Goal: Information Seeking & Learning: Learn about a topic

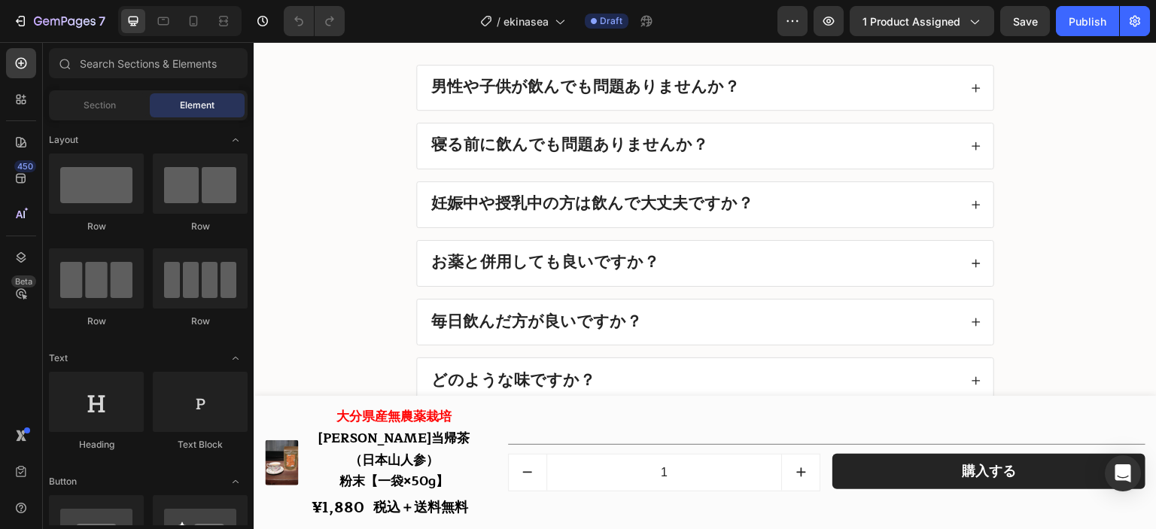
scroll to position [17932, 0]
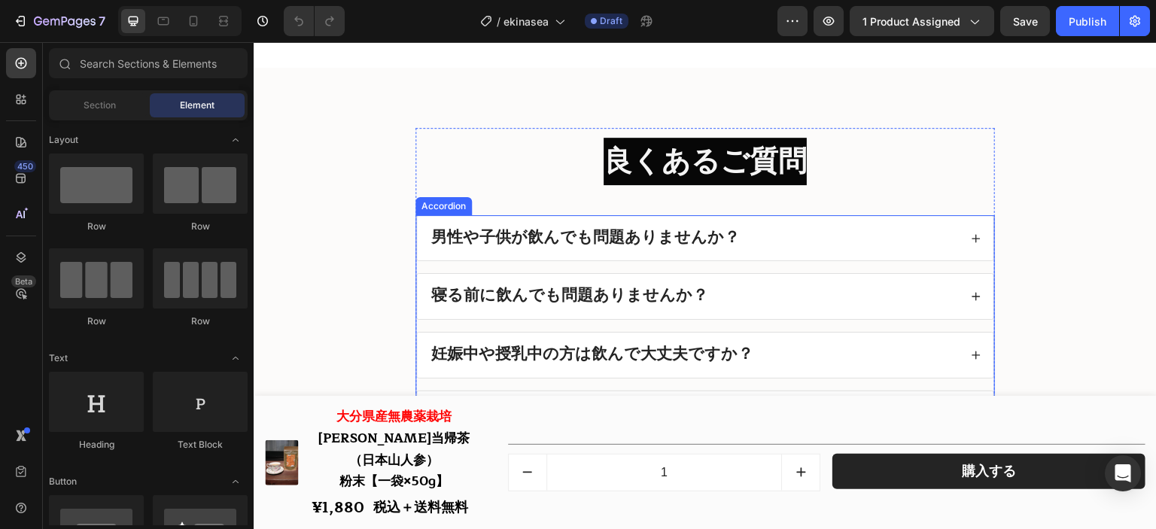
click at [752, 228] on div "男性や子供が飲んでも問題ありませんか？" at bounding box center [694, 238] width 530 height 21
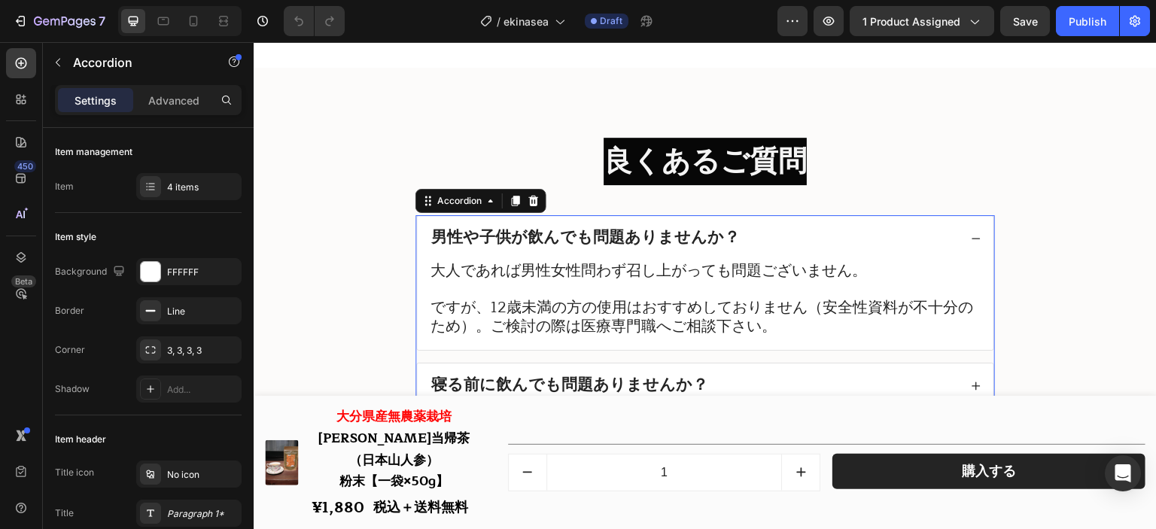
click at [752, 228] on div "男性や子供が飲んでも問題ありませんか？" at bounding box center [694, 238] width 530 height 21
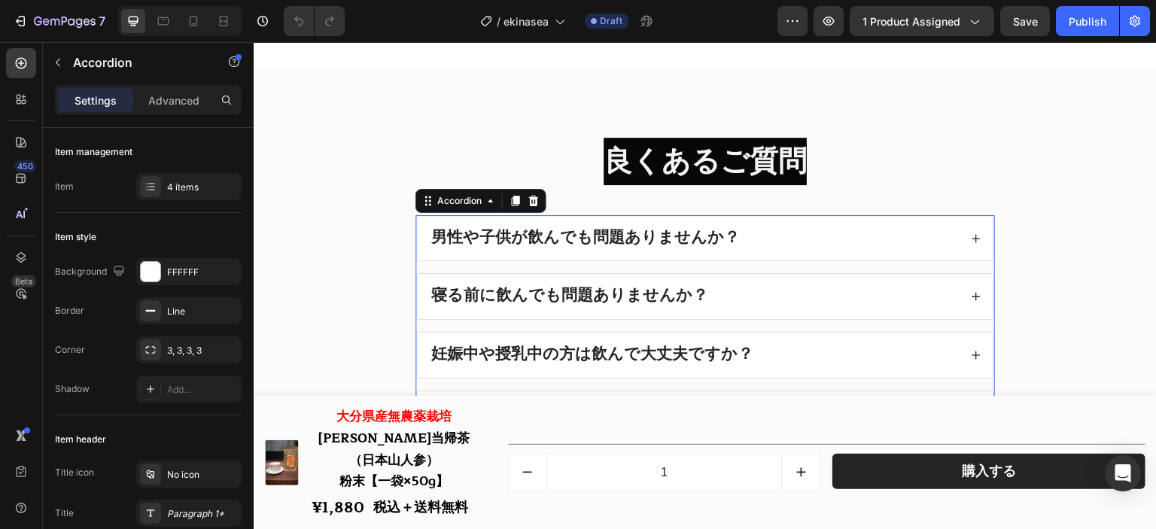
click at [745, 299] on div "寝る前に飲んでも問題ありませんか？" at bounding box center [694, 296] width 530 height 21
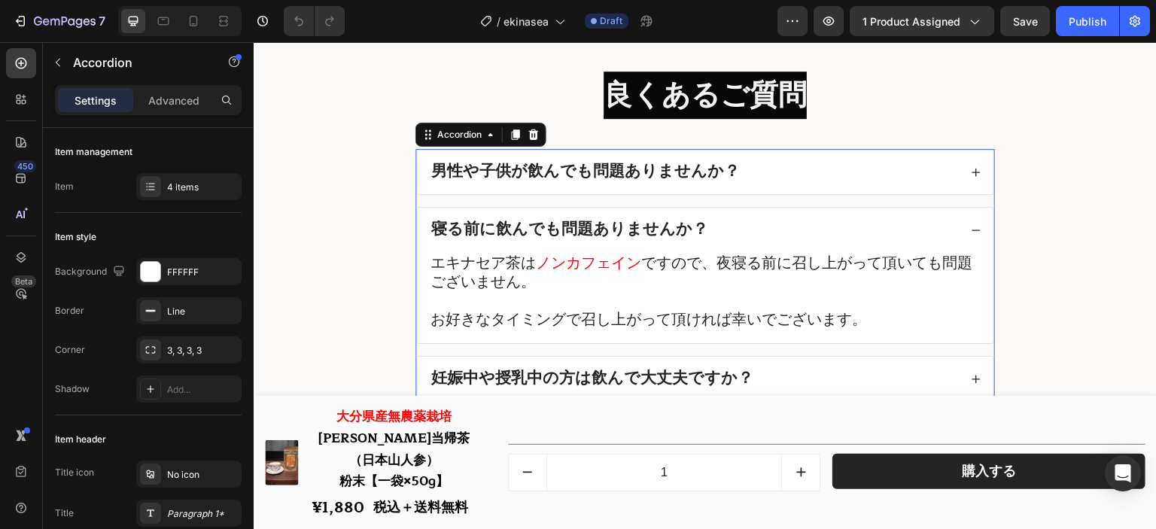
scroll to position [18007, 0]
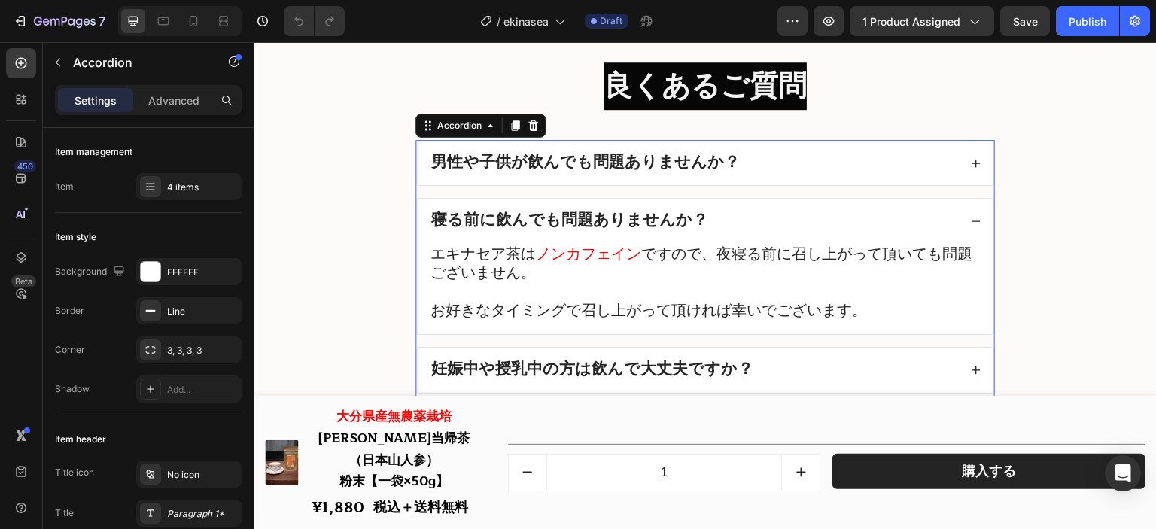
click at [744, 220] on div "寝る前に飲んでも問題ありませんか？" at bounding box center [694, 221] width 530 height 21
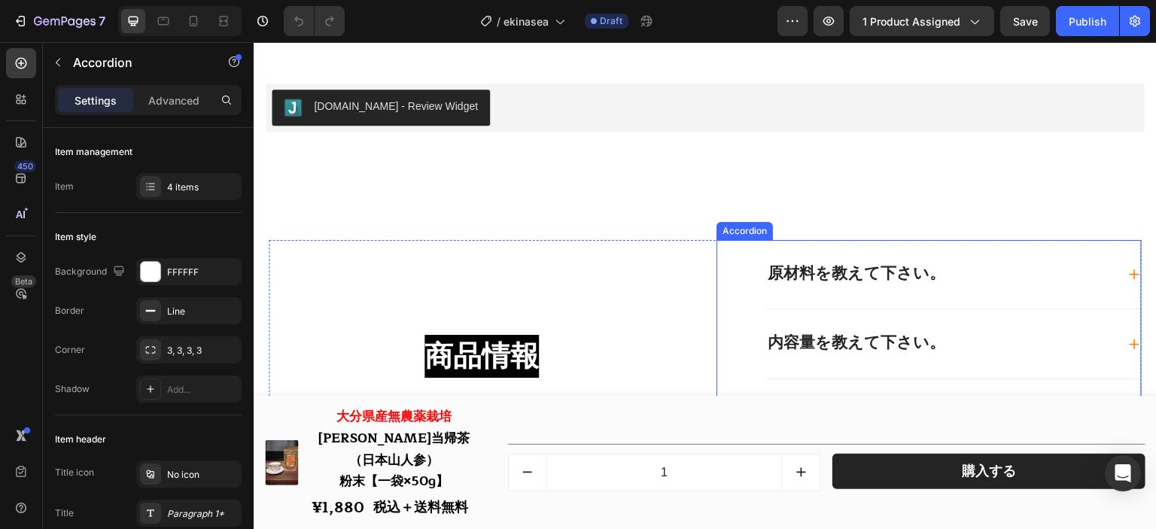
scroll to position [17481, 0]
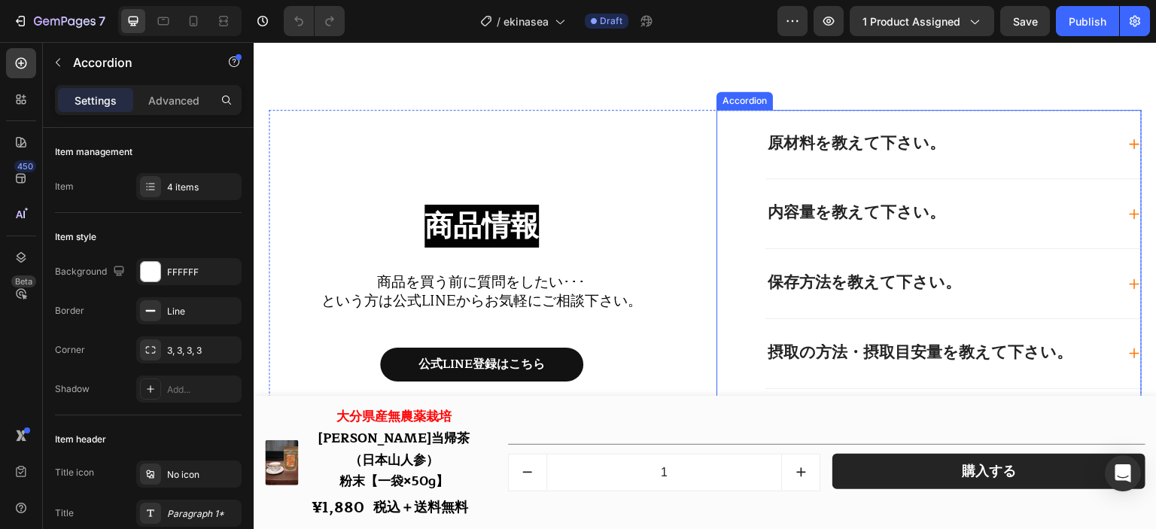
click at [1009, 117] on div "原材料を教えて下さい。" at bounding box center [952, 144] width 375 height 69
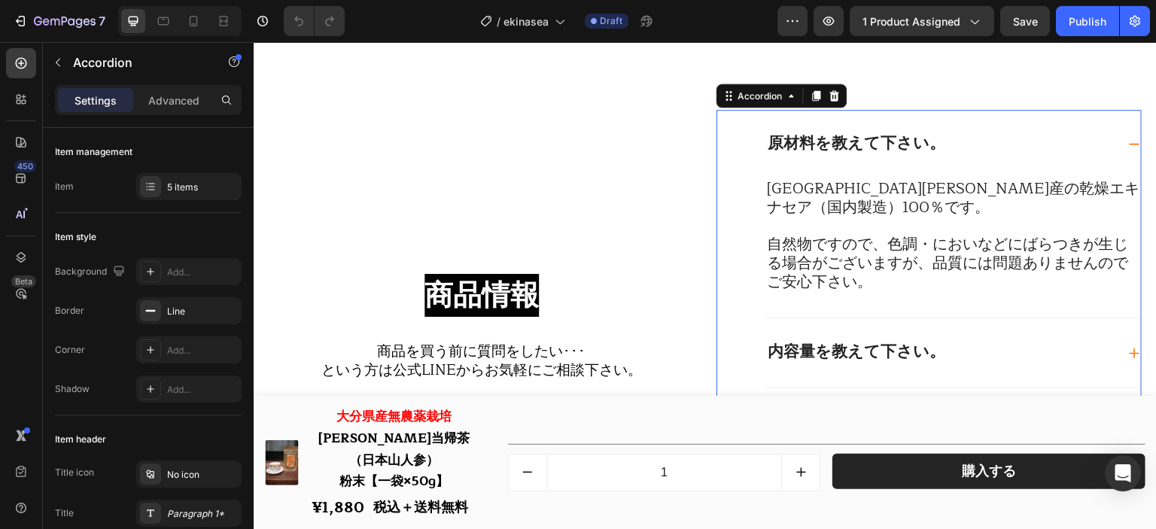
click at [999, 134] on div "原材料を教えて下さい。" at bounding box center [940, 144] width 351 height 21
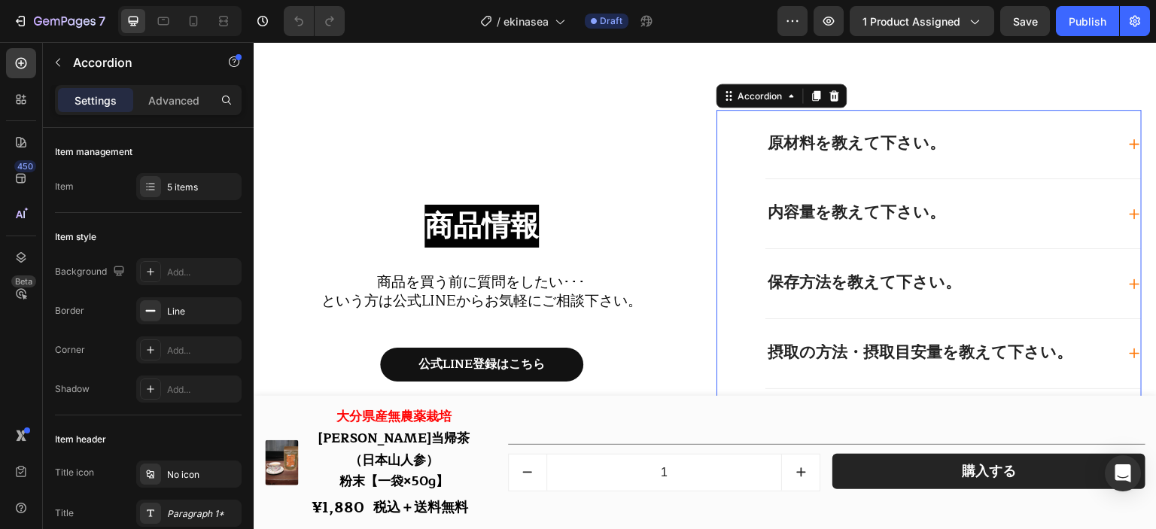
click at [986, 211] on div "内容量を教えて下さい。" at bounding box center [940, 213] width 351 height 21
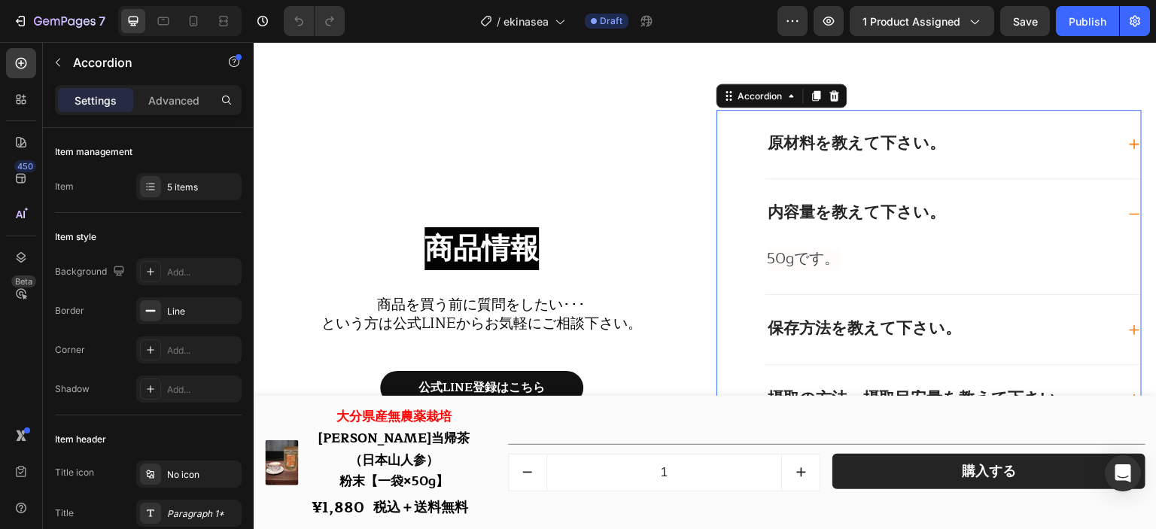
click at [984, 209] on div "内容量を教えて下さい。" at bounding box center [940, 213] width 351 height 21
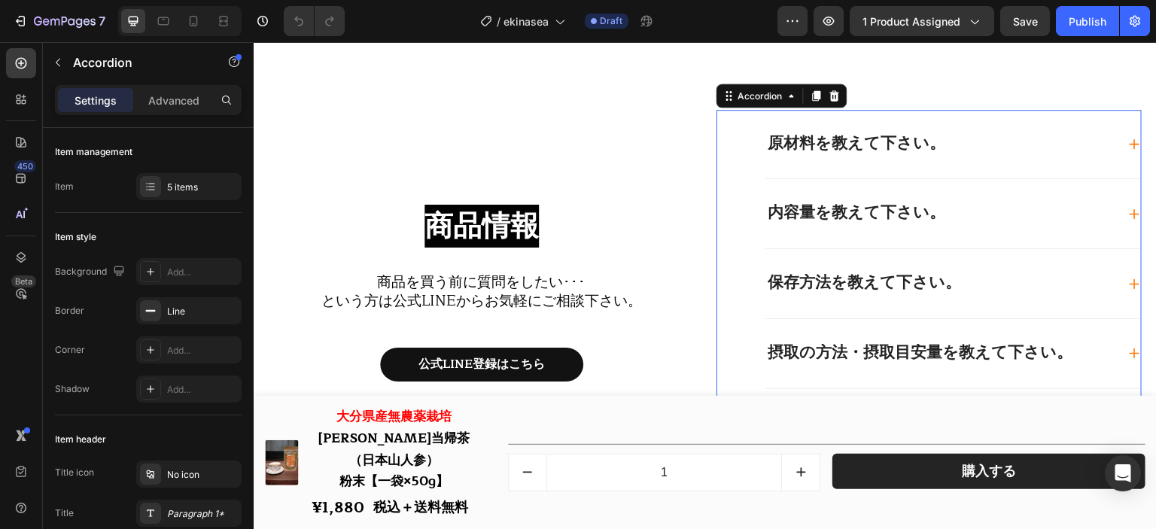
click at [995, 290] on div "保存方法を教えて下さい。" at bounding box center [940, 283] width 351 height 21
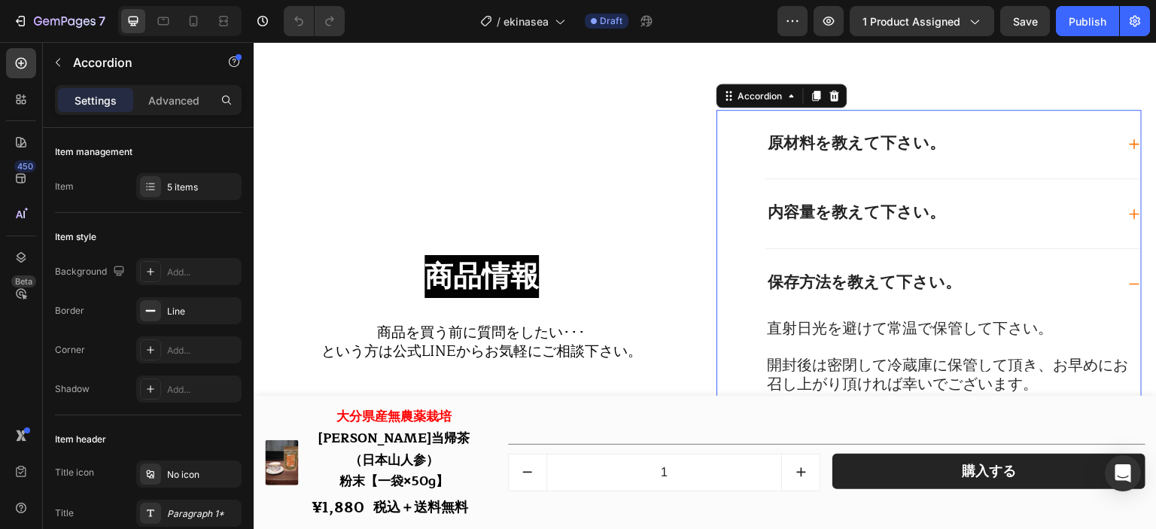
click at [995, 290] on div "保存方法を教えて下さい。" at bounding box center [940, 283] width 351 height 21
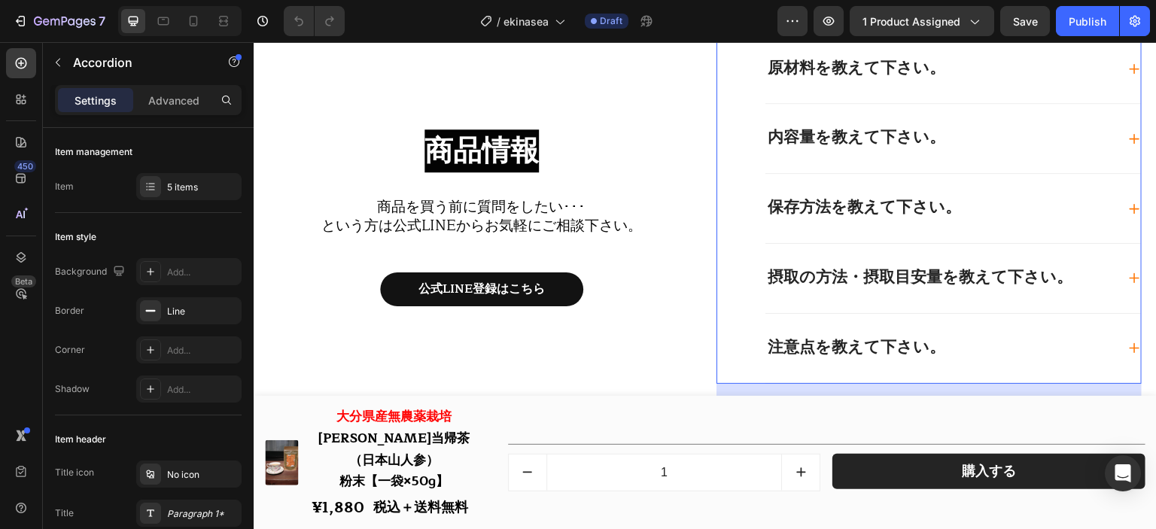
click at [1068, 285] on div "摂取の方法・摂取目安量を教えて下さい。" at bounding box center [940, 278] width 351 height 21
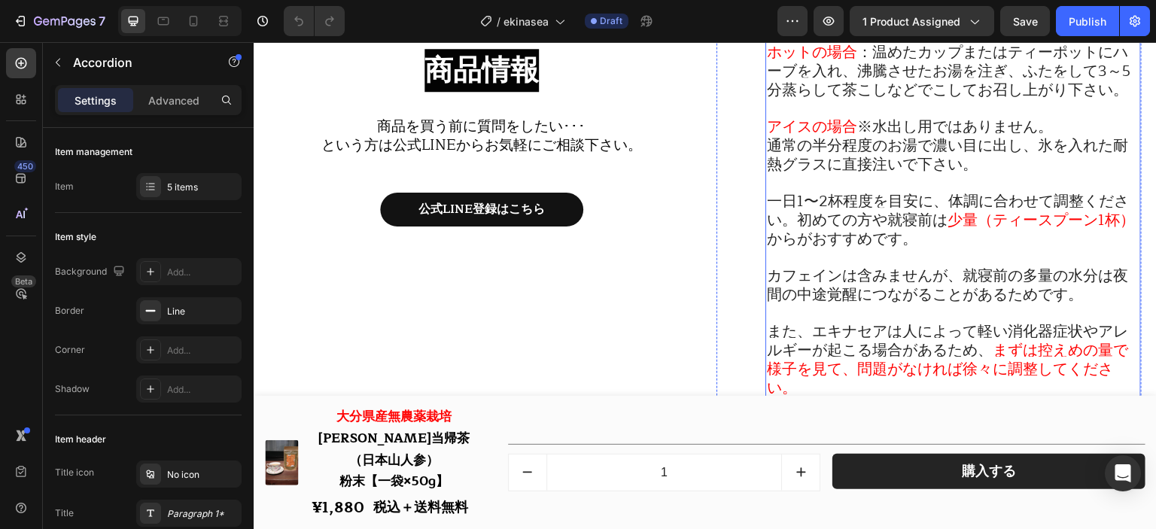
scroll to position [17958, 0]
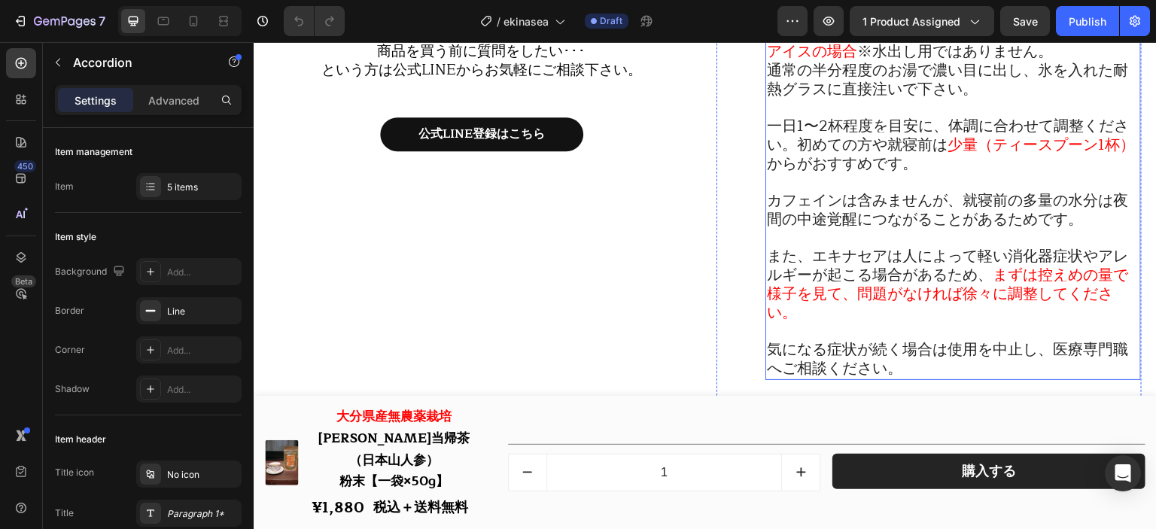
click at [950, 205] on span "カフェインは含みませんが、就寝前の多量の水分は夜間の中途覚醒につながることがあるためです。" at bounding box center [947, 210] width 361 height 44
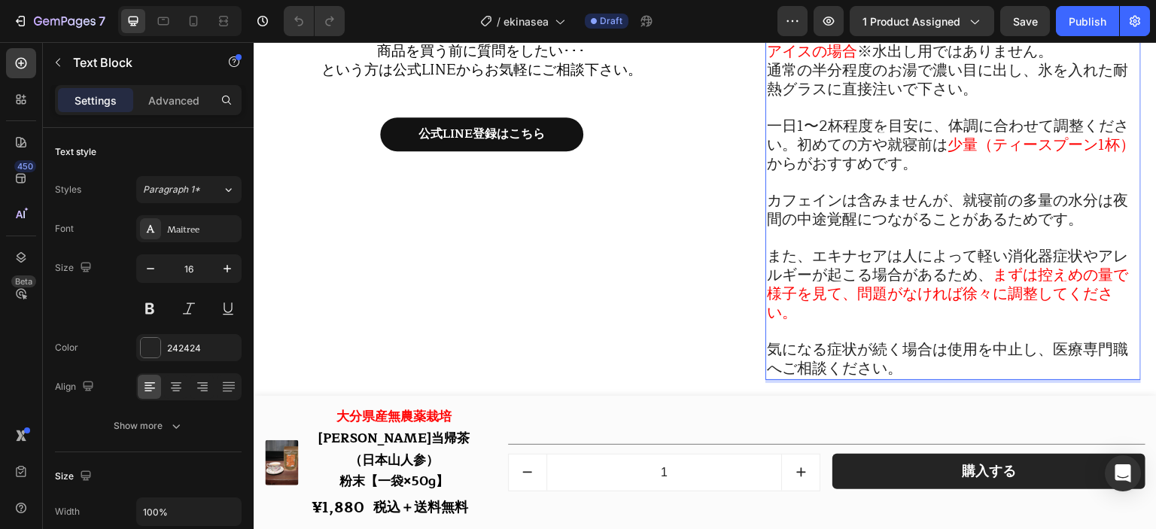
click at [1004, 205] on span "カフェインは含みませんが、就寝前の多量の水分は夜間の中途覚醒につながることがあるためです。" at bounding box center [947, 210] width 361 height 44
click at [1017, 205] on span "カフェインは含みませんが、就寝前の多量の水分は夜間の中途覚醒につながることがあるためです。" at bounding box center [947, 210] width 361 height 44
drag, startPoint x: 965, startPoint y: 207, endPoint x: 982, endPoint y: 208, distance: 16.6
click at [982, 208] on span "カフェインは含みませんが、就寝前の多量の水分は夜間の中途覚醒につながることがあるためです。" at bounding box center [947, 210] width 361 height 44
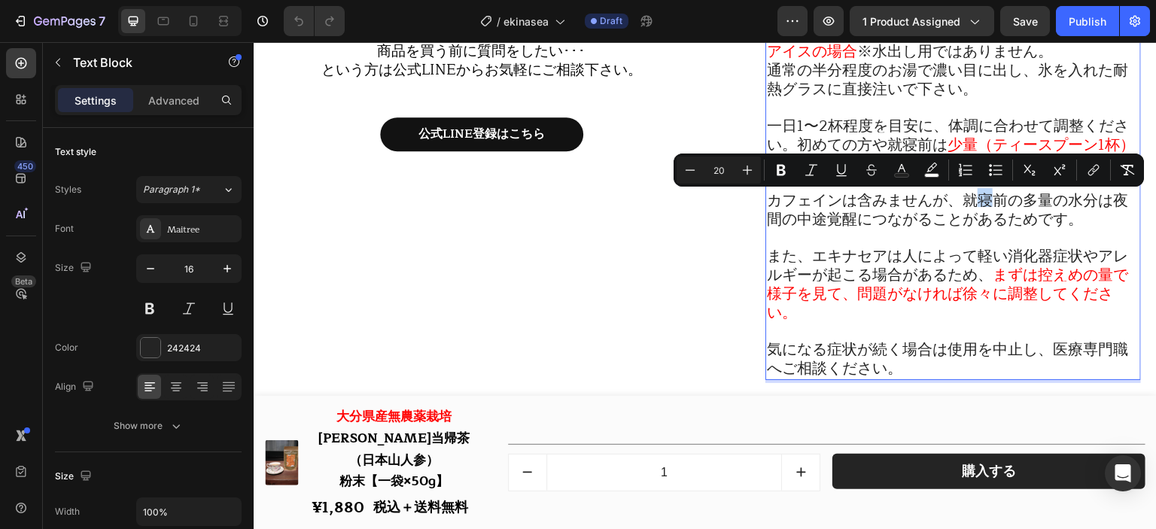
click at [965, 209] on span "カフェインは含みませんが、就寝前の多量の水分は夜間の中途覚醒につながることがあるためです。" at bounding box center [947, 210] width 361 height 44
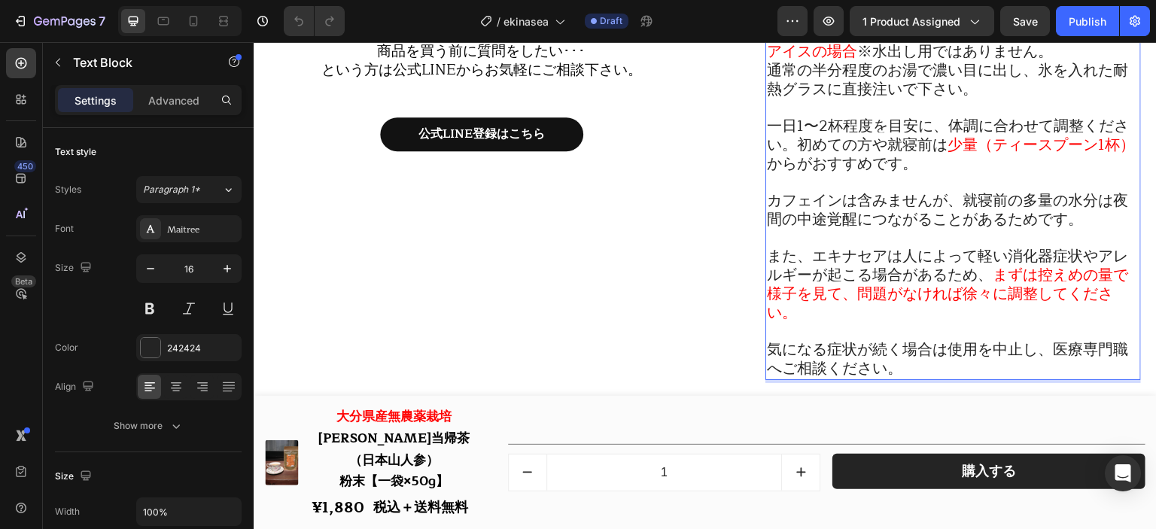
click at [960, 209] on span "カフェインは含みませんが、就寝前の多量の水分は夜間の中途覚醒につながることがあるためです。" at bounding box center [947, 210] width 361 height 44
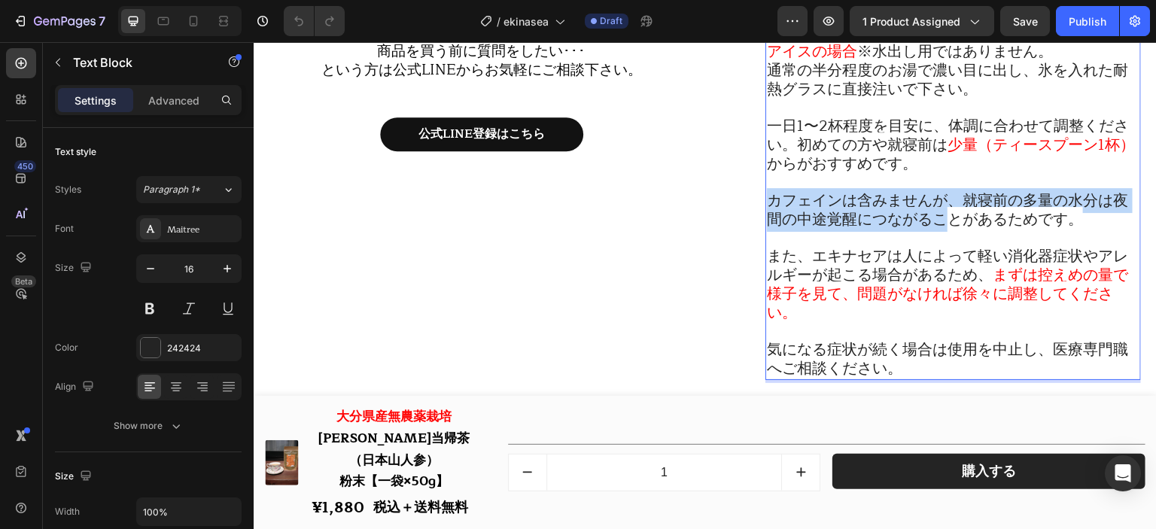
drag, startPoint x: 767, startPoint y: 204, endPoint x: 938, endPoint y: 221, distance: 171.7
click at [938, 221] on span "カフェインは含みませんが、就寝前の多量の水分は夜間の中途覚醒につながることがあるためです。" at bounding box center [947, 210] width 361 height 44
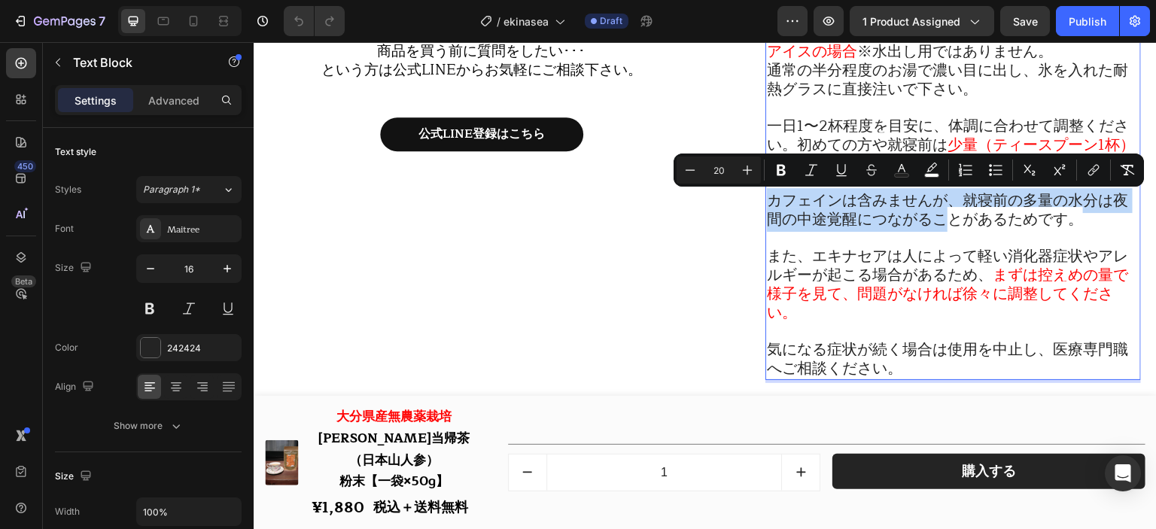
click at [938, 219] on span "カフェインは含みませんが、就寝前の多量の水分は夜間の中途覚醒につながることがあるためです。" at bounding box center [947, 210] width 361 height 44
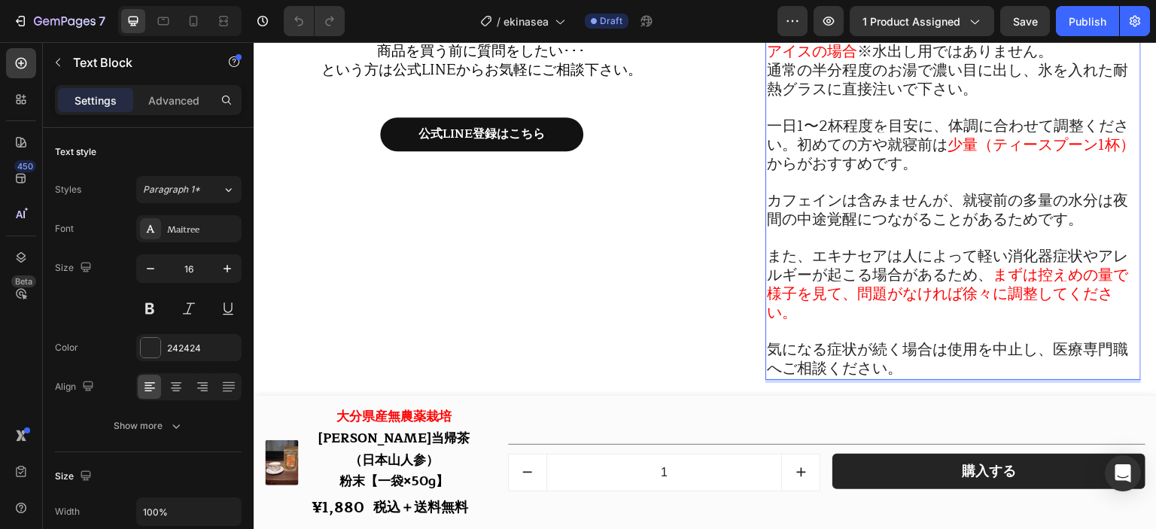
click at [952, 210] on span "カフェインは含みませんが、就寝前の多量の水分は夜間の中途覚醒につながることがあるためです。" at bounding box center [947, 210] width 361 height 44
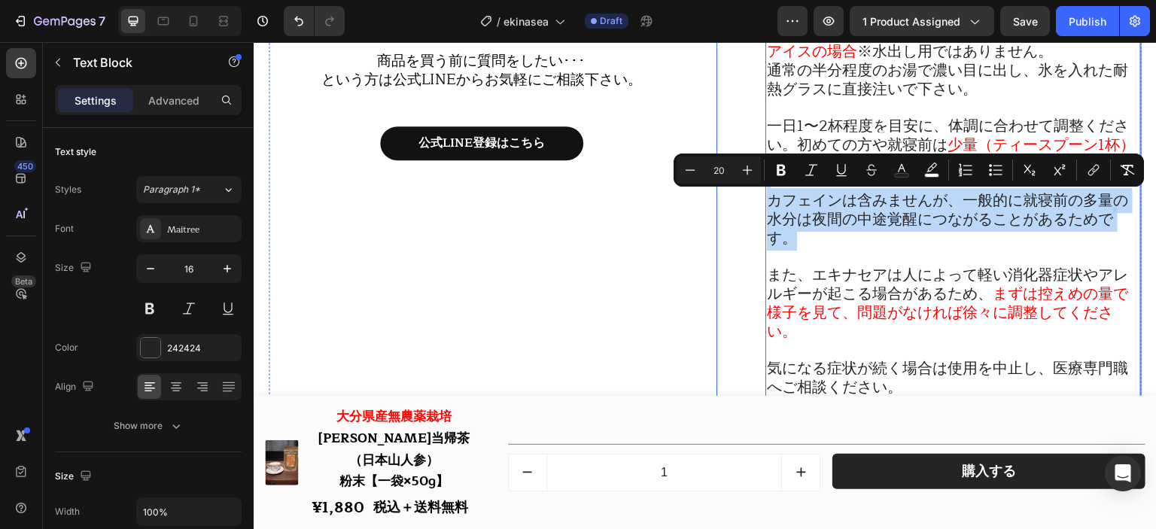
drag, startPoint x: 943, startPoint y: 250, endPoint x: 755, endPoint y: 192, distance: 196.8
click at [755, 192] on div "原材料を教えて下さい。 内容量を教えて下さい。 保存方法を教えて下さい。 摂取の方法・摂取目安量を教えて下さい。 1人分の量はティースプーン山盛り1から2杯を…" at bounding box center [928, 63] width 425 height 861
click at [780, 205] on span "カフェインは含みませんが、一般的に就寝前の多量の水分は夜間の中途覚醒につながることがあるためです。" at bounding box center [947, 219] width 361 height 62
drag, startPoint x: 768, startPoint y: 205, endPoint x: 789, endPoint y: 254, distance: 53.0
click at [789, 251] on span "カフェインは含みませんが、一般的に就寝前の多量の水分は夜間の中途覚醒につながることがあるためです。" at bounding box center [947, 219] width 361 height 62
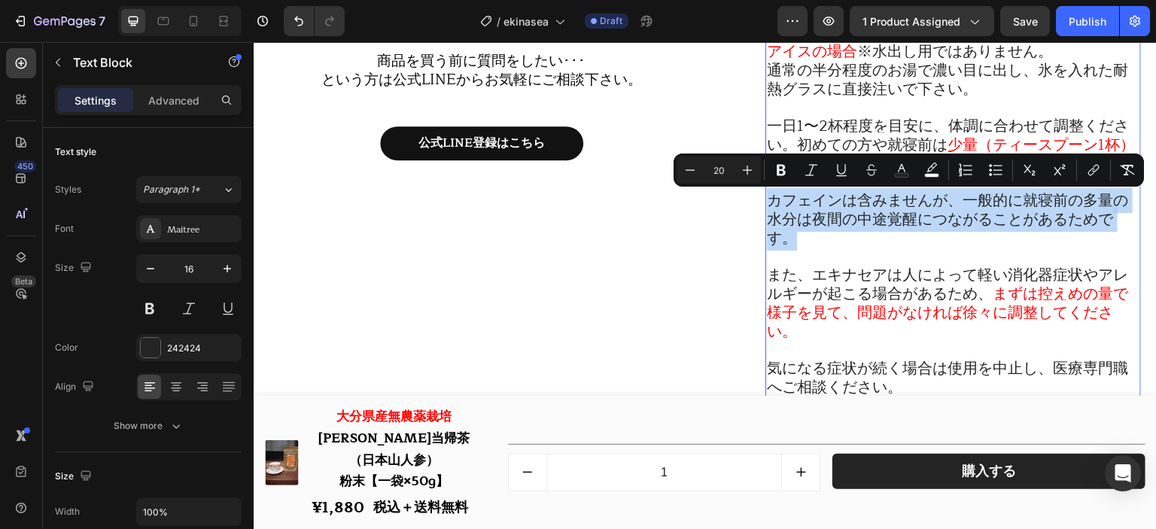
copy span "カフェインは含みませんが、一般的に就寝前の多量の水分は夜間の中途覚醒につながることがあるためです。"
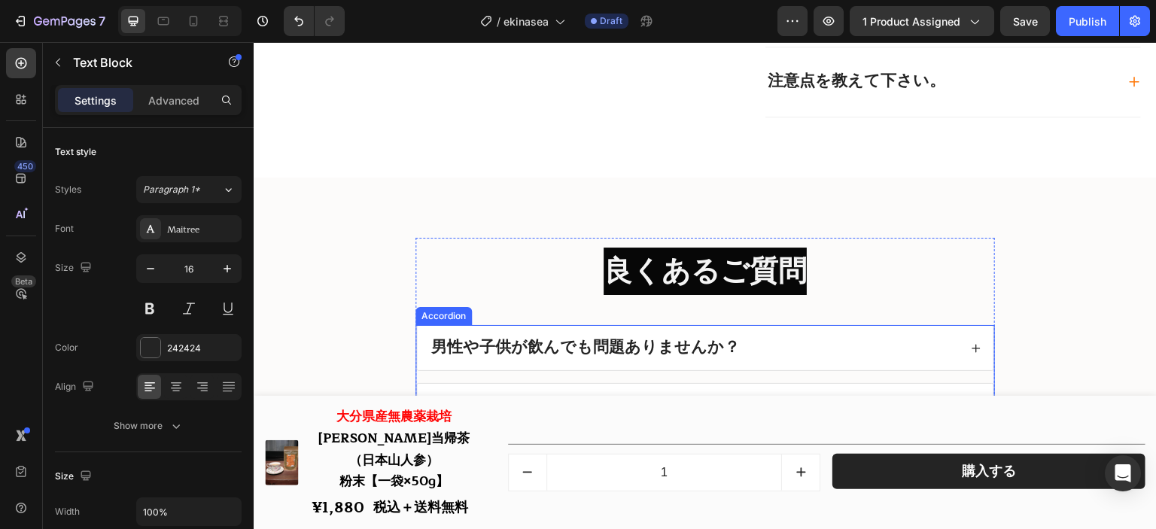
scroll to position [18484, 0]
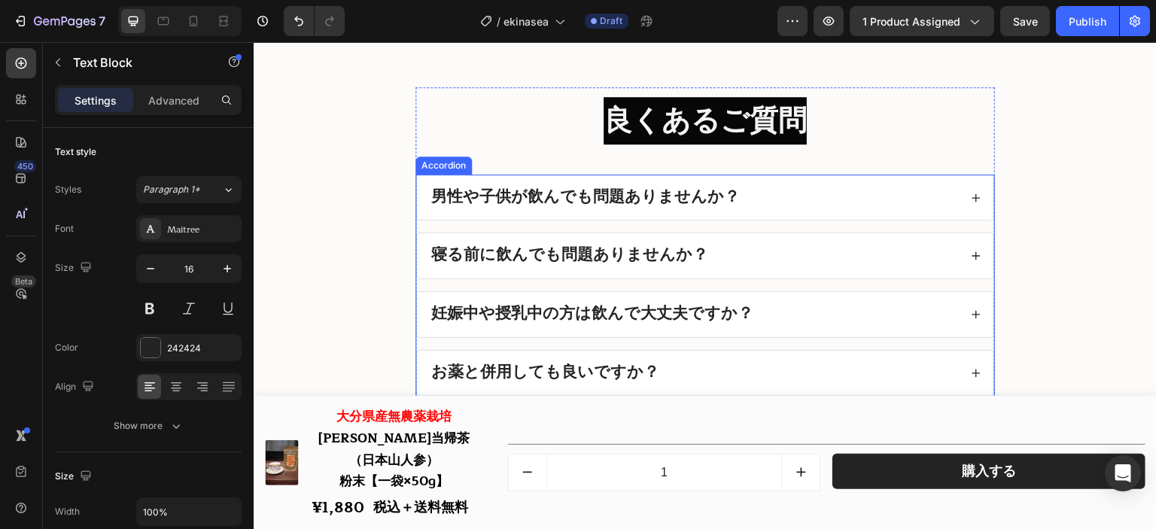
click at [784, 266] on div "寝る前に飲んでも問題ありませんか？" at bounding box center [694, 255] width 530 height 21
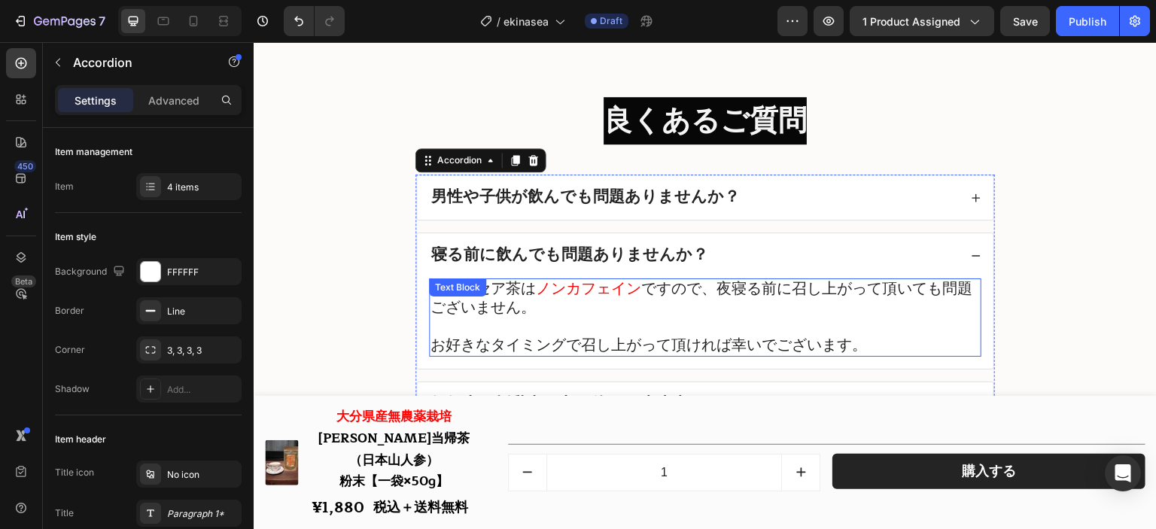
click at [718, 318] on p "エキナセア茶は ノンカフェイン ですので、夜寝る前に召し上がって頂いても問題ございません。" at bounding box center [704, 299] width 549 height 38
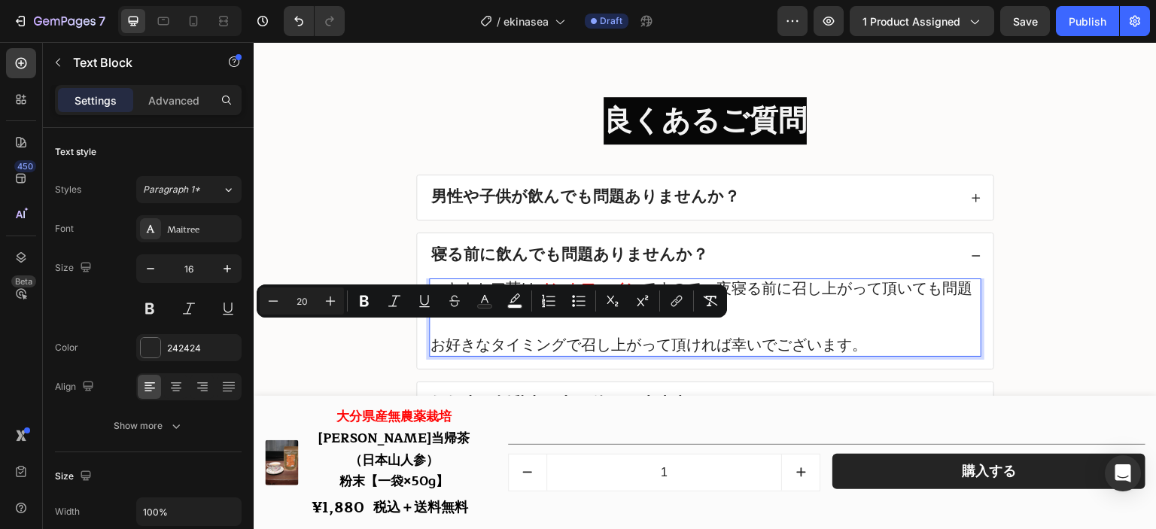
click at [707, 334] on p "Rich Text Editor. Editing area: main" at bounding box center [704, 327] width 549 height 19
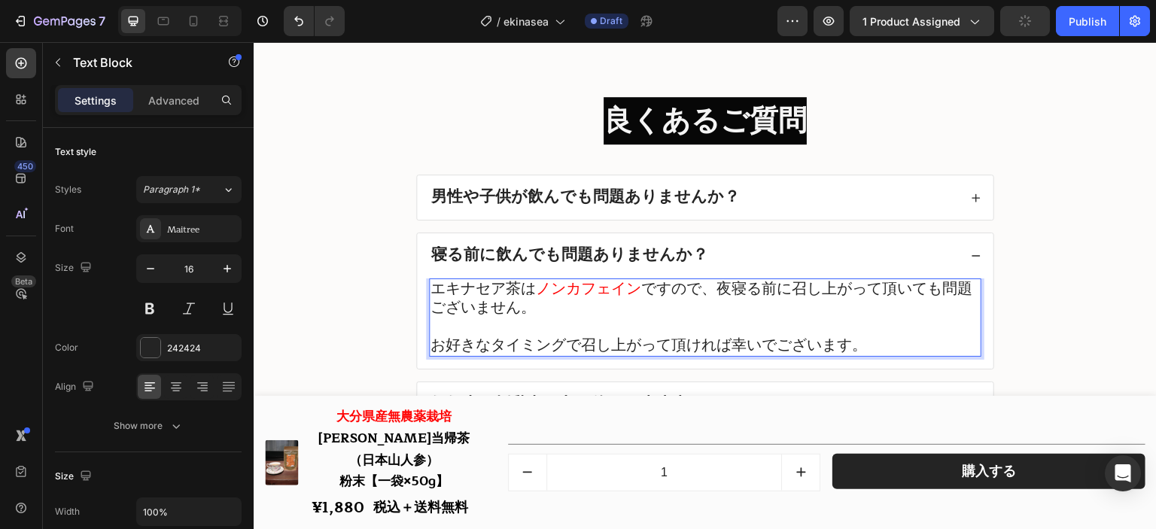
click at [613, 318] on p "エキナセア茶は ノンカフェイン ですので、夜寝る前に召し上がって頂いても問題ございません。" at bounding box center [704, 299] width 549 height 38
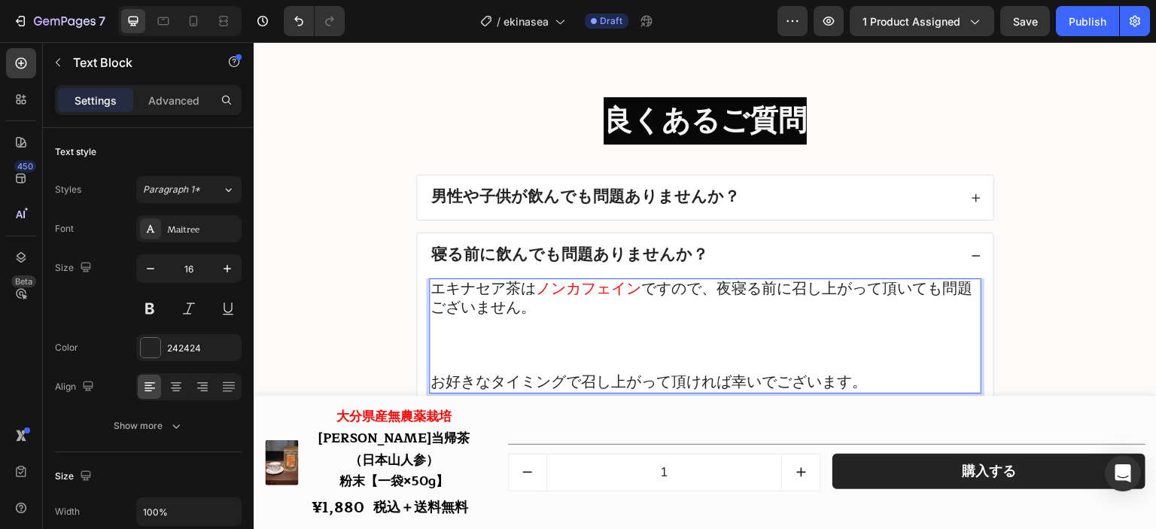
drag, startPoint x: 444, startPoint y: 350, endPoint x: 433, endPoint y: 345, distance: 11.8
click at [433, 336] on p "Rich Text Editor. Editing area: main" at bounding box center [704, 327] width 549 height 19
click at [545, 328] on p "Rich Text Editor. Editing area: main" at bounding box center [704, 327] width 549 height 19
click at [544, 318] on p "エキナセア茶は ノンカフェイン ですので、夜寝る前に召し上がって頂いても問題ございません。" at bounding box center [704, 299] width 549 height 38
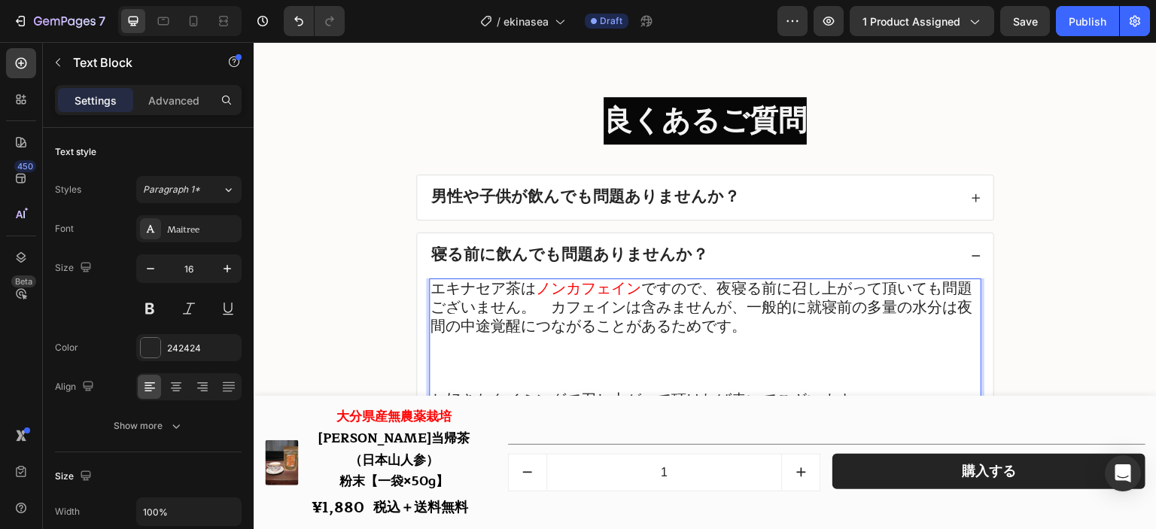
click at [534, 310] on span "ですので、夜寝る前に召し上がって頂いても問題ございません。　カフェインは含みませんが、一般的に就寝前の多量の水分は夜間の中途覚醒につながることがあるためです。" at bounding box center [701, 307] width 542 height 62
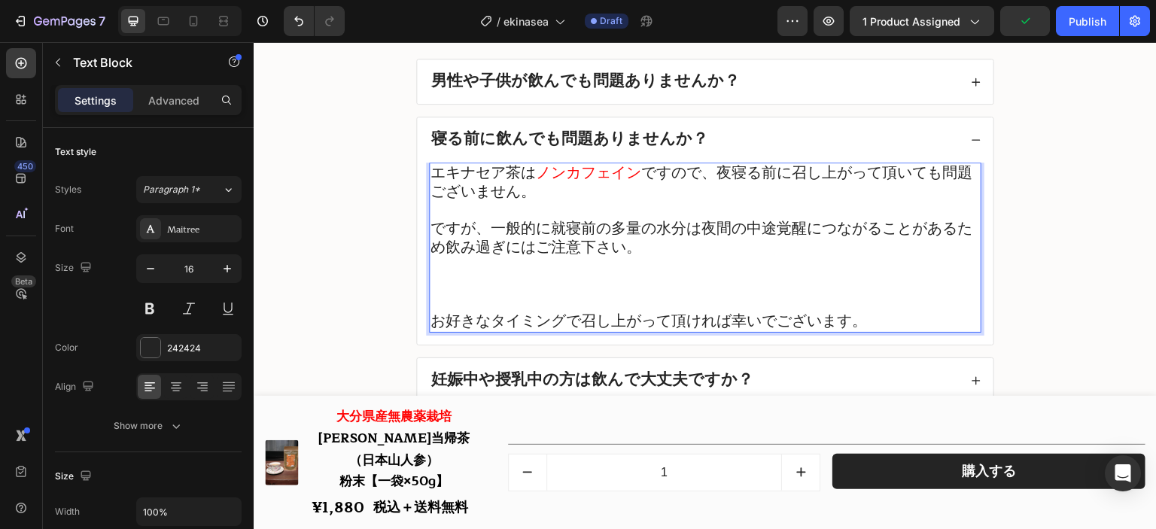
scroll to position [18635, 0]
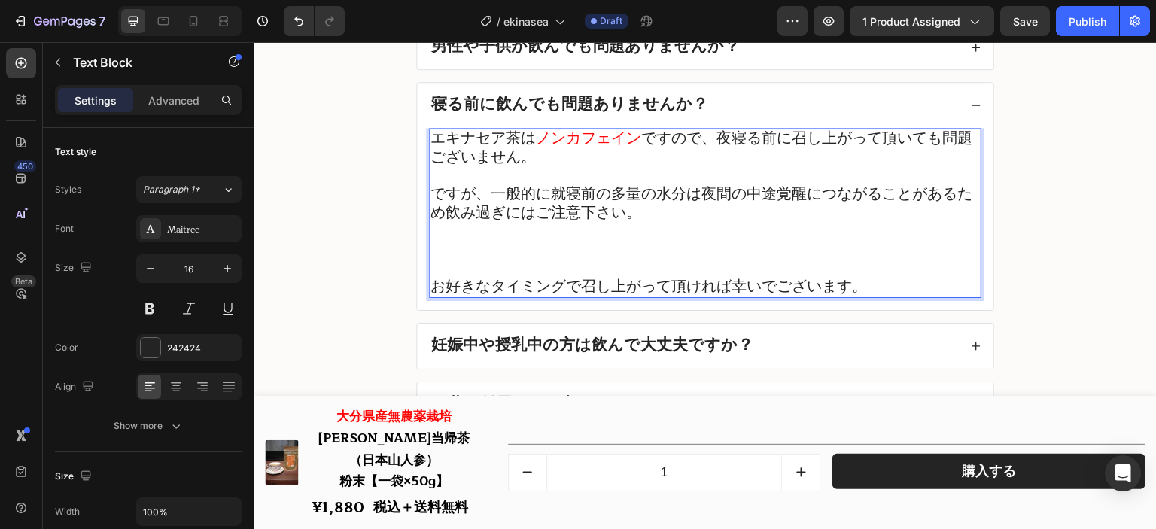
click at [516, 181] on p "Rich Text Editor. Editing area: main" at bounding box center [704, 176] width 549 height 18
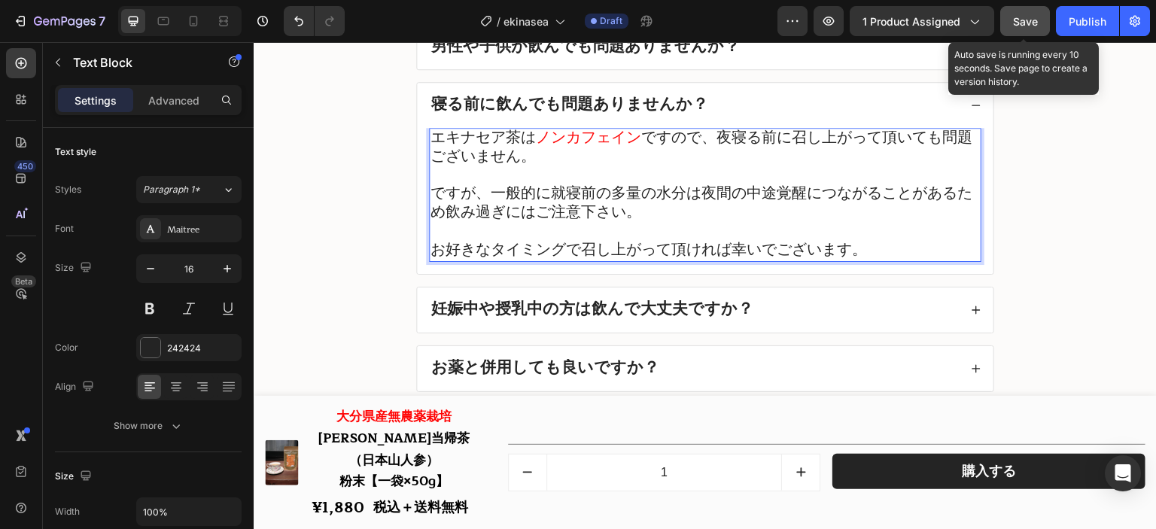
click at [1016, 23] on span "Save" at bounding box center [1025, 21] width 25 height 13
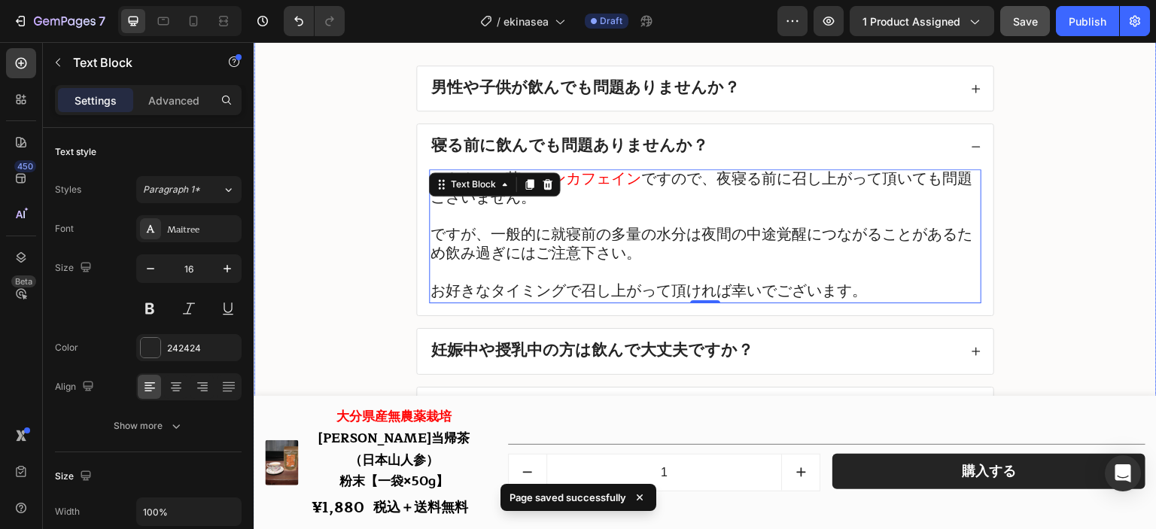
scroll to position [18560, 0]
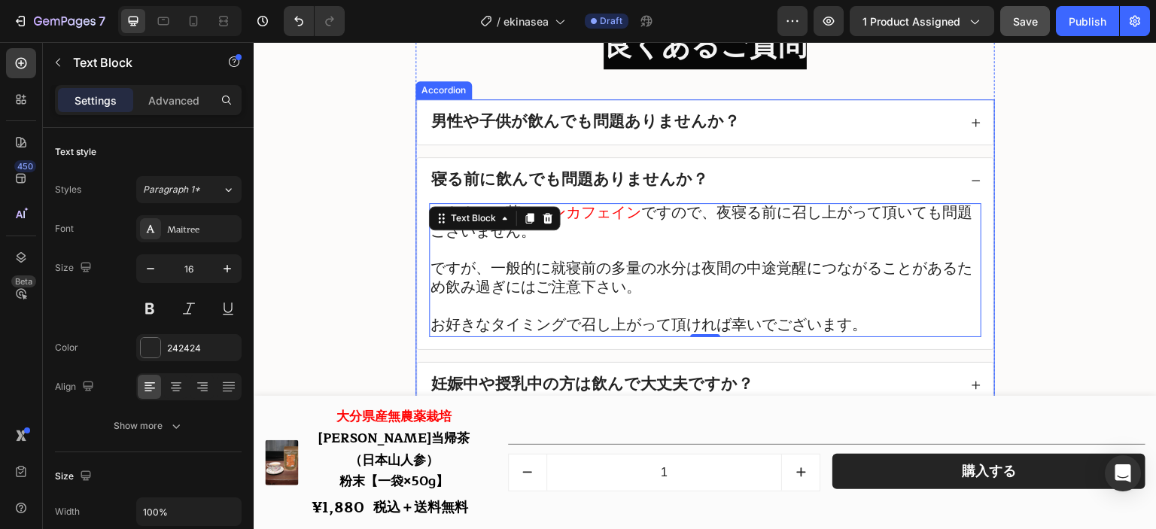
click at [831, 180] on div "寝る前に飲んでも問題ありませんか？" at bounding box center [694, 180] width 530 height 21
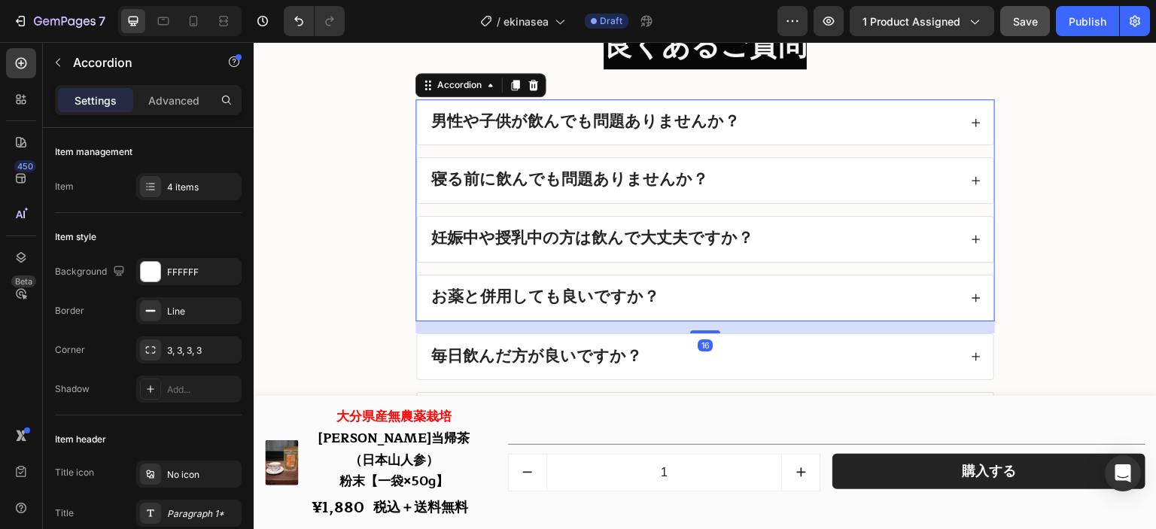
click at [814, 191] on div "寝る前に飲んでも問題ありませんか？" at bounding box center [694, 180] width 530 height 21
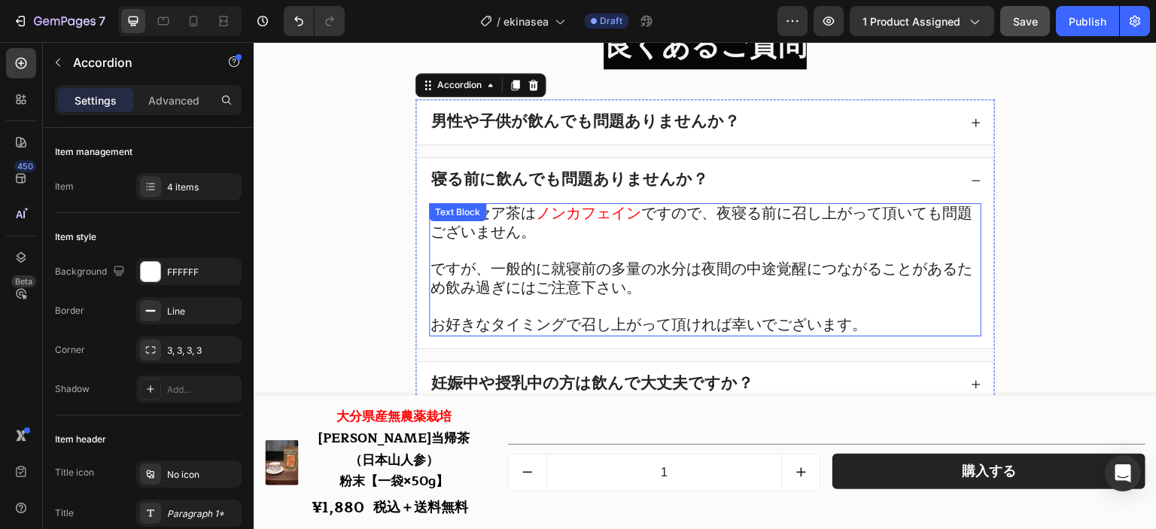
click at [489, 284] on span "ですが、一般的に就寝前の多量の水分は夜間の中途覚醒につながることがあるため飲み過ぎにはご注意下さい。" at bounding box center [701, 279] width 542 height 44
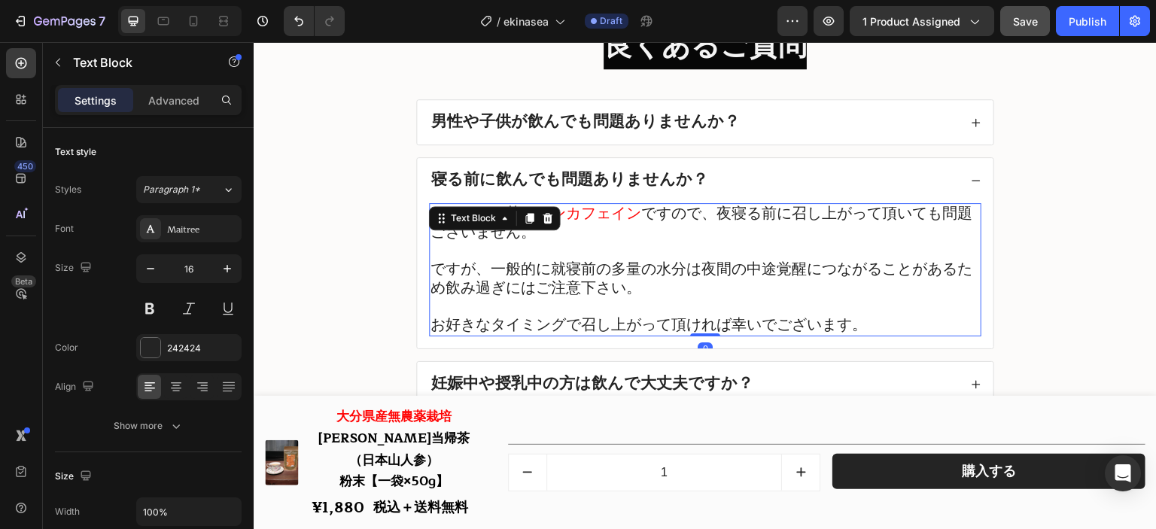
click at [485, 281] on span "ですが、一般的に就寝前の多量の水分は夜間の中途覚醒につながることがあるため飲み過ぎにはご注意下さい。" at bounding box center [701, 279] width 542 height 44
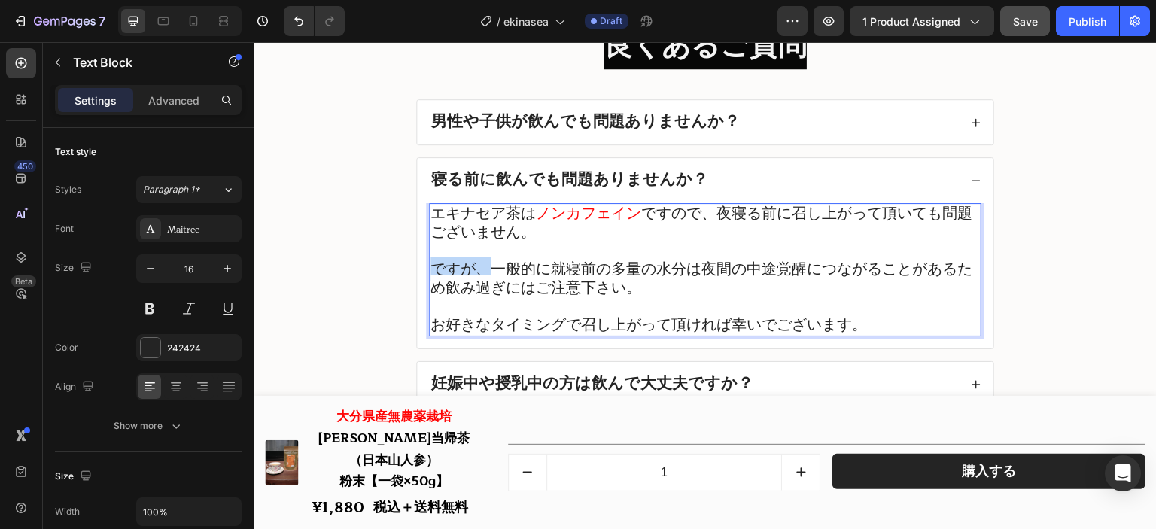
drag, startPoint x: 485, startPoint y: 280, endPoint x: 431, endPoint y: 278, distance: 53.4
click at [431, 278] on span "ですが、一般的に就寝前の多量の水分は夜間の中途覚醒につながることがあるため飲み過ぎにはご注意下さい。" at bounding box center [701, 279] width 542 height 44
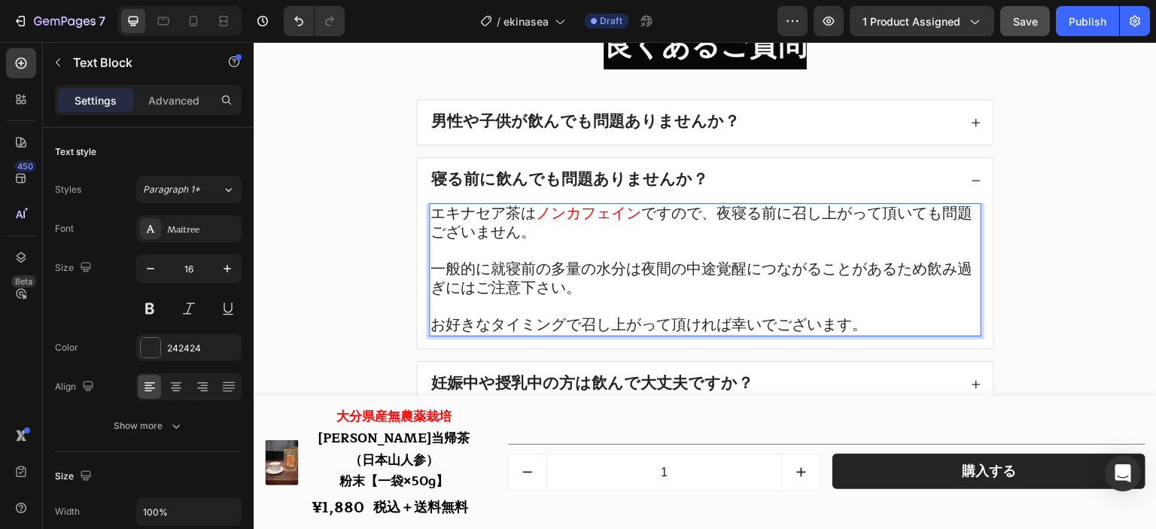
click at [1029, 3] on div "7 Version history / ekinasea Draft Preview 1 product assigned Save Publish" at bounding box center [578, 21] width 1156 height 43
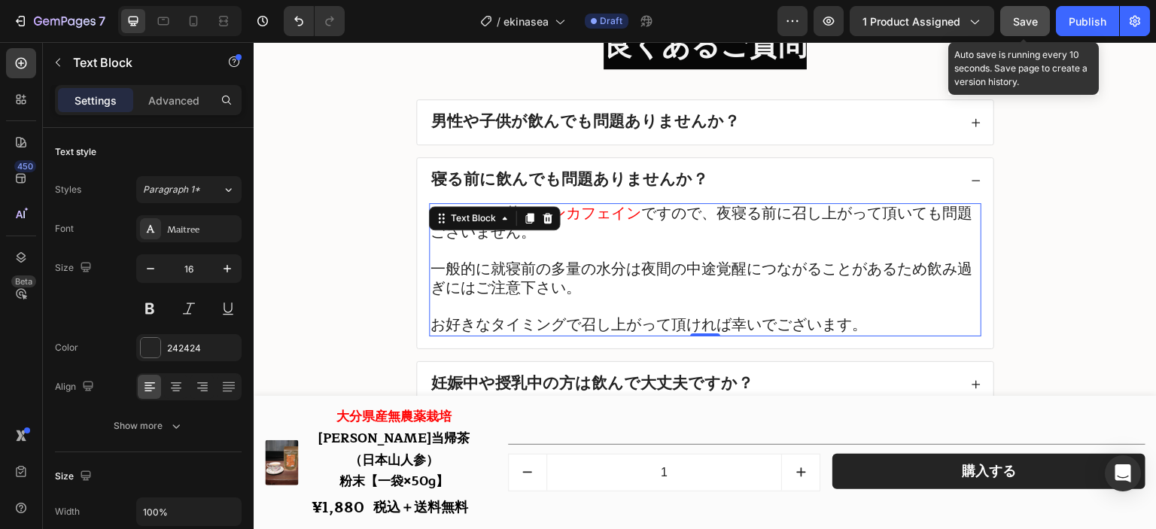
click at [1026, 17] on span "Save" at bounding box center [1025, 21] width 25 height 13
